Goal: Task Accomplishment & Management: Complete application form

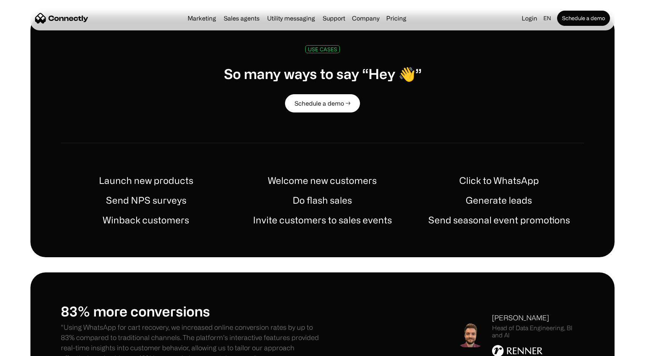
scroll to position [358, 0]
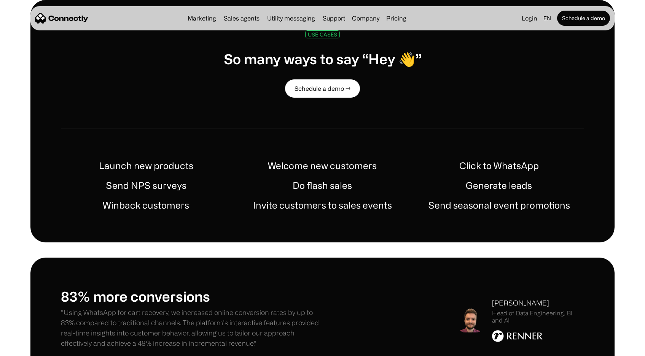
click at [302, 167] on h1 "Welcome new customers" at bounding box center [322, 166] width 109 height 14
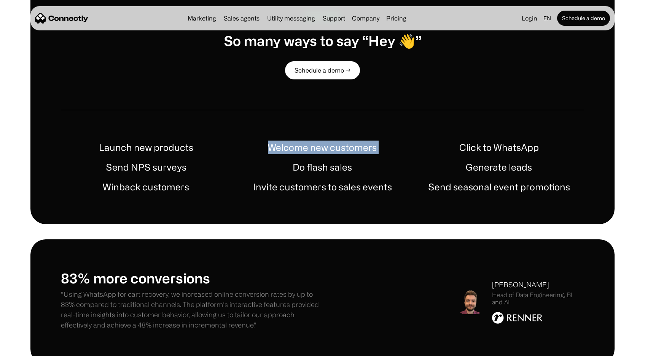
scroll to position [386, 0]
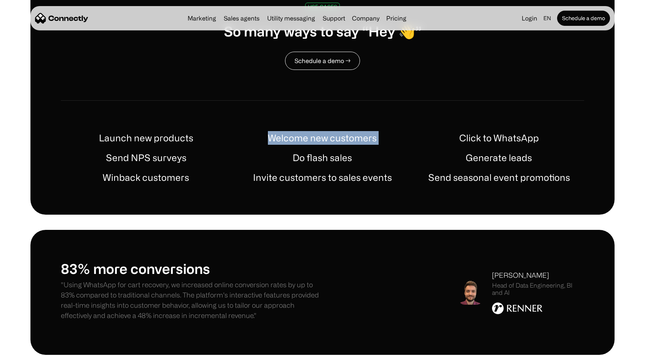
click at [321, 69] on link "Schedule a demo →" at bounding box center [322, 61] width 75 height 18
